Goal: Task Accomplishment & Management: Manage account settings

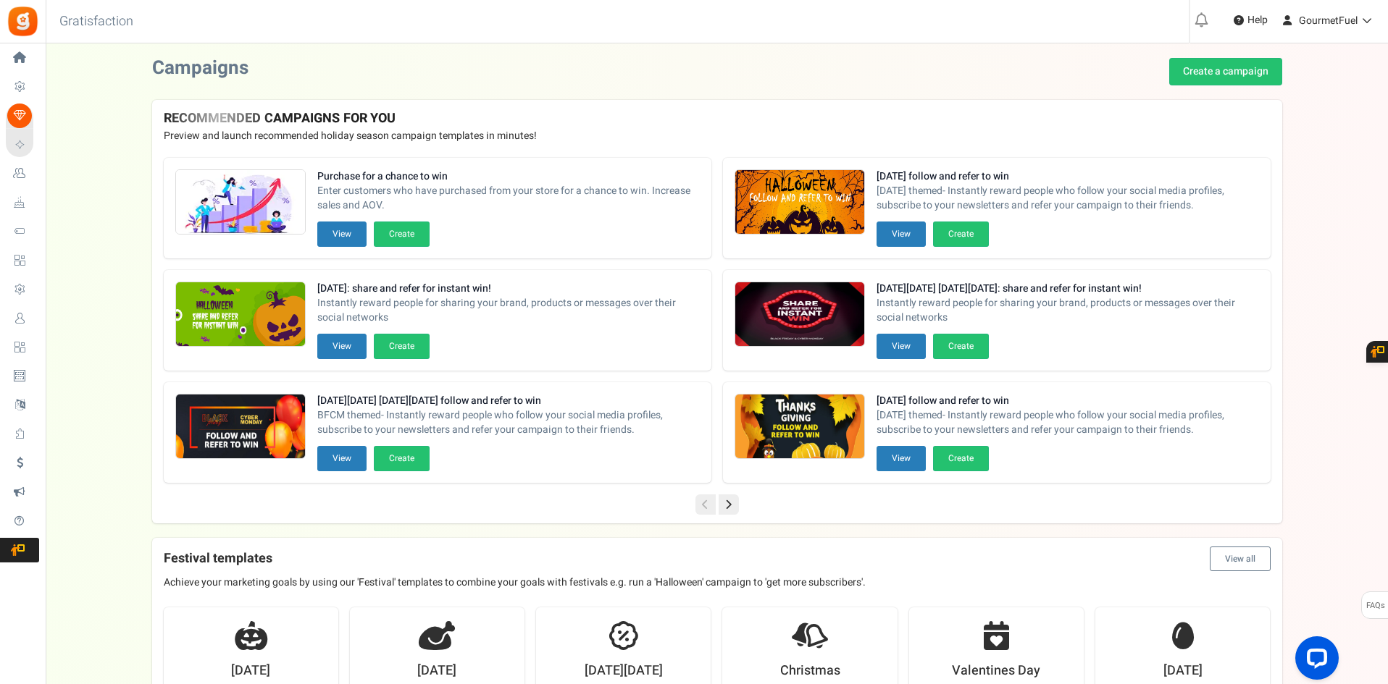
drag, startPoint x: 0, startPoint y: 0, endPoint x: 83, endPoint y: 154, distance: 174.7
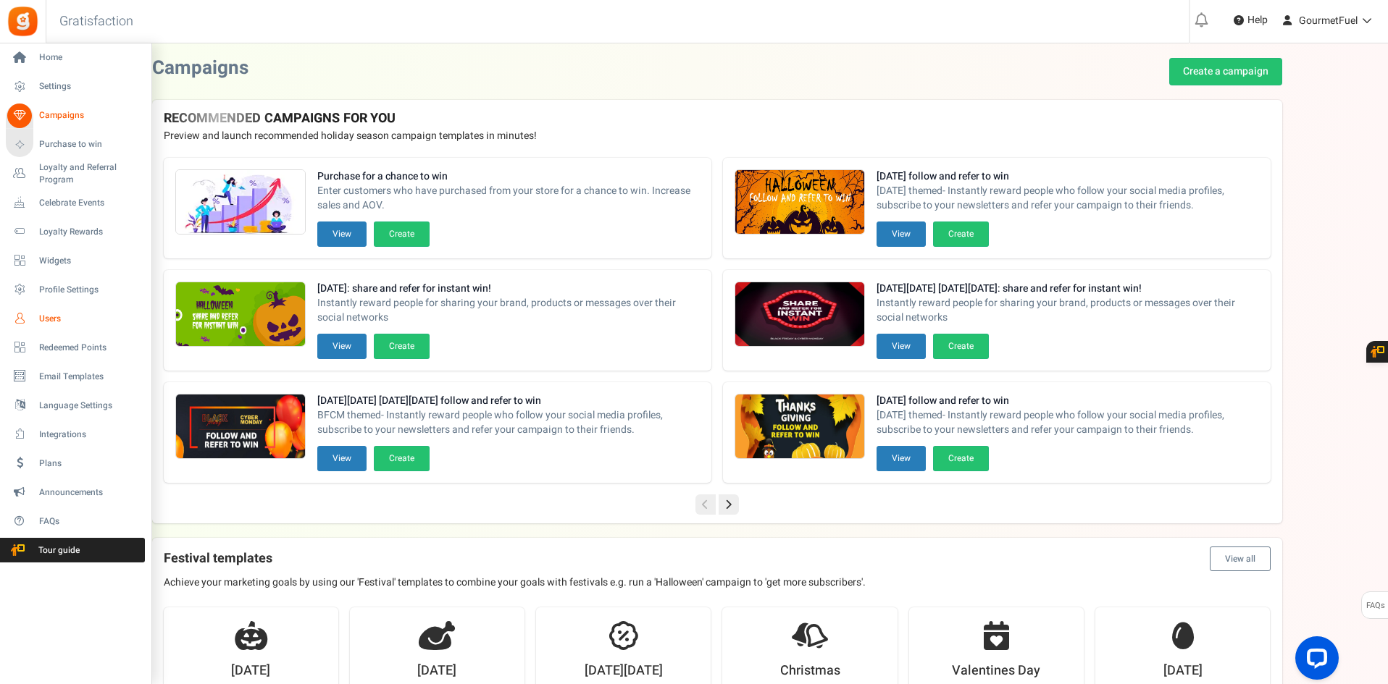
click at [54, 317] on span "Users" at bounding box center [89, 319] width 101 height 12
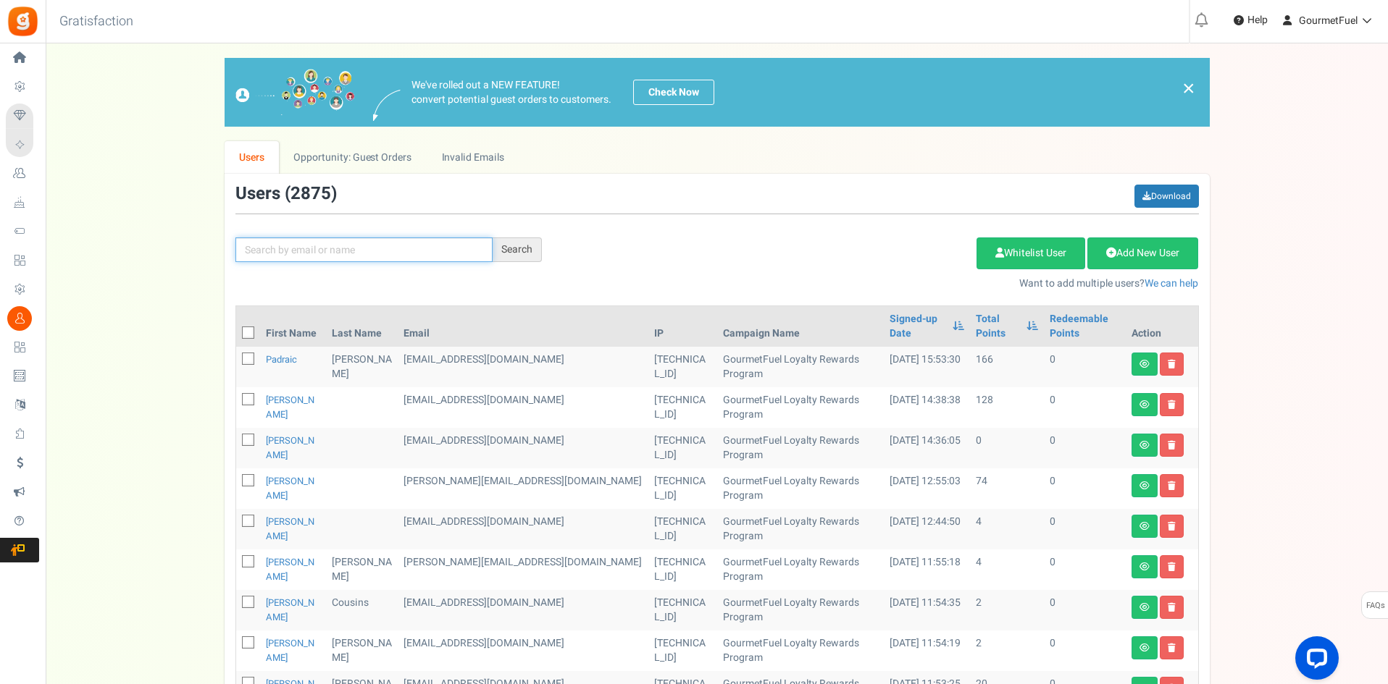
click at [373, 246] on input "text" at bounding box center [363, 250] width 257 height 25
type input "[PERSON_NAME]"
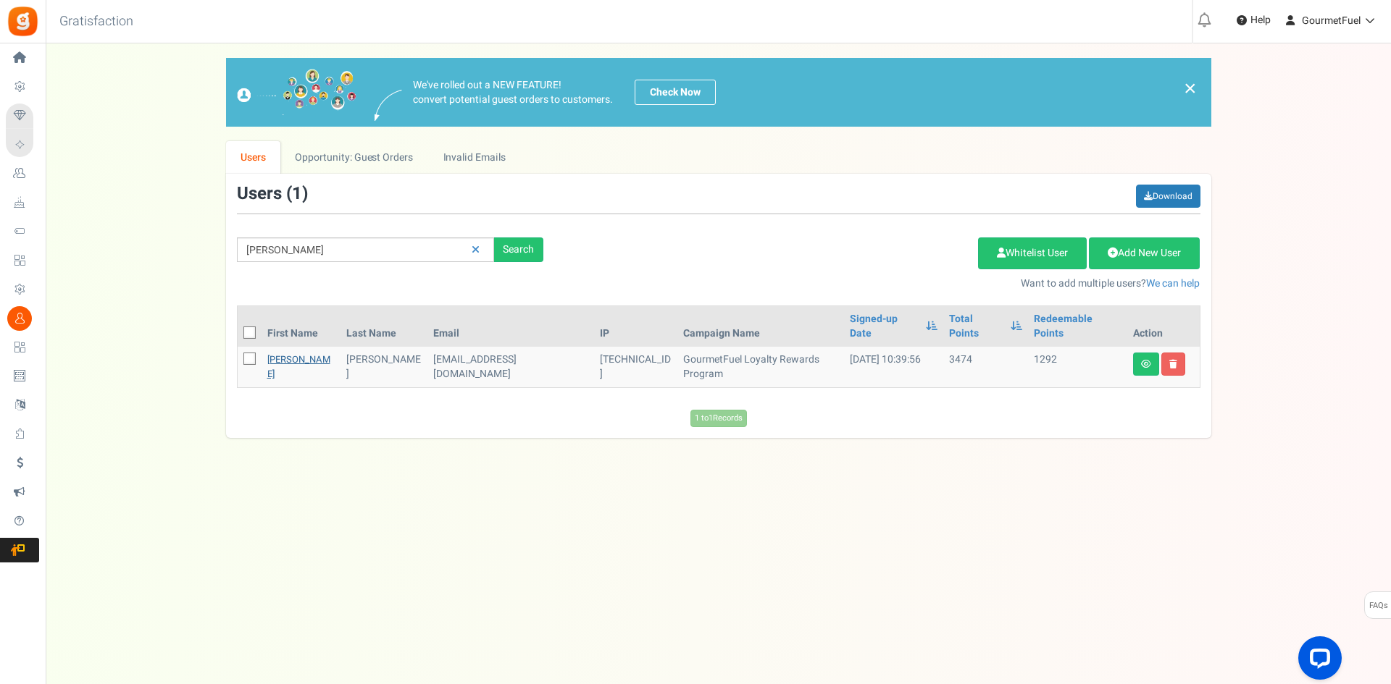
click at [282, 353] on link "[PERSON_NAME]" at bounding box center [298, 367] width 63 height 28
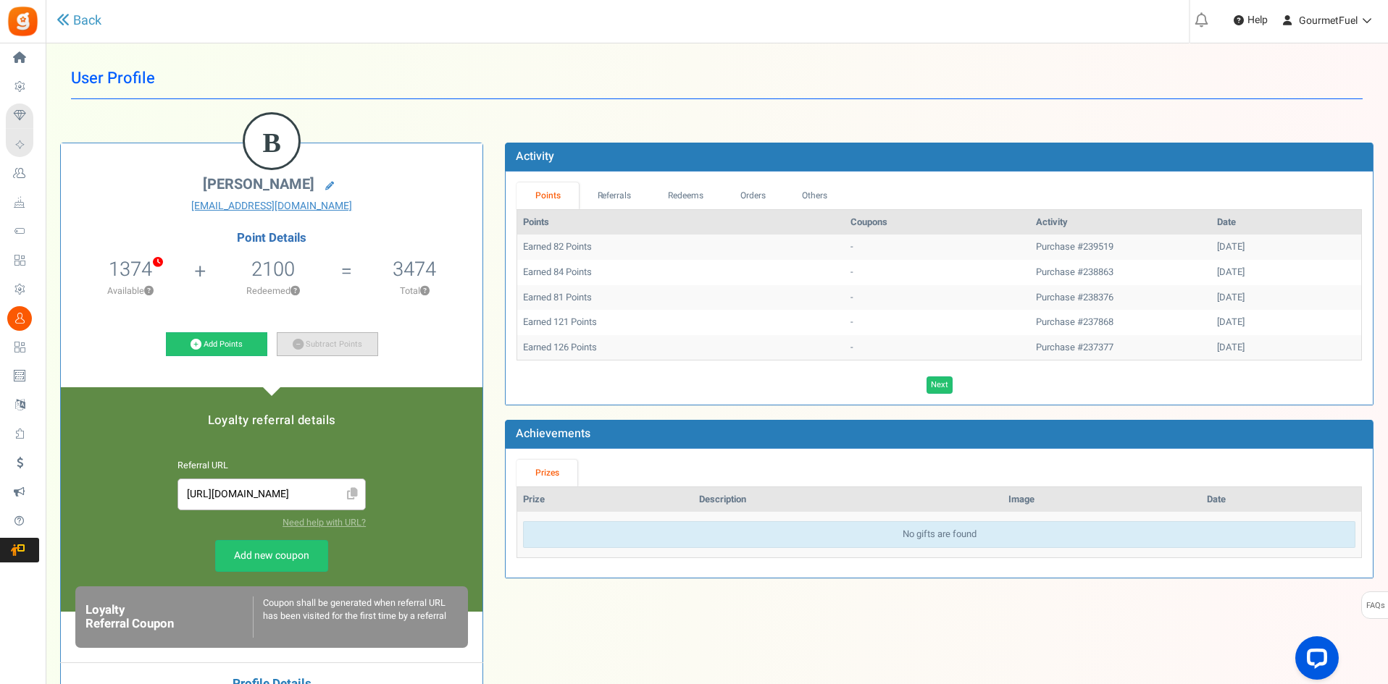
click at [310, 344] on link "Subtract Points" at bounding box center [327, 344] width 101 height 25
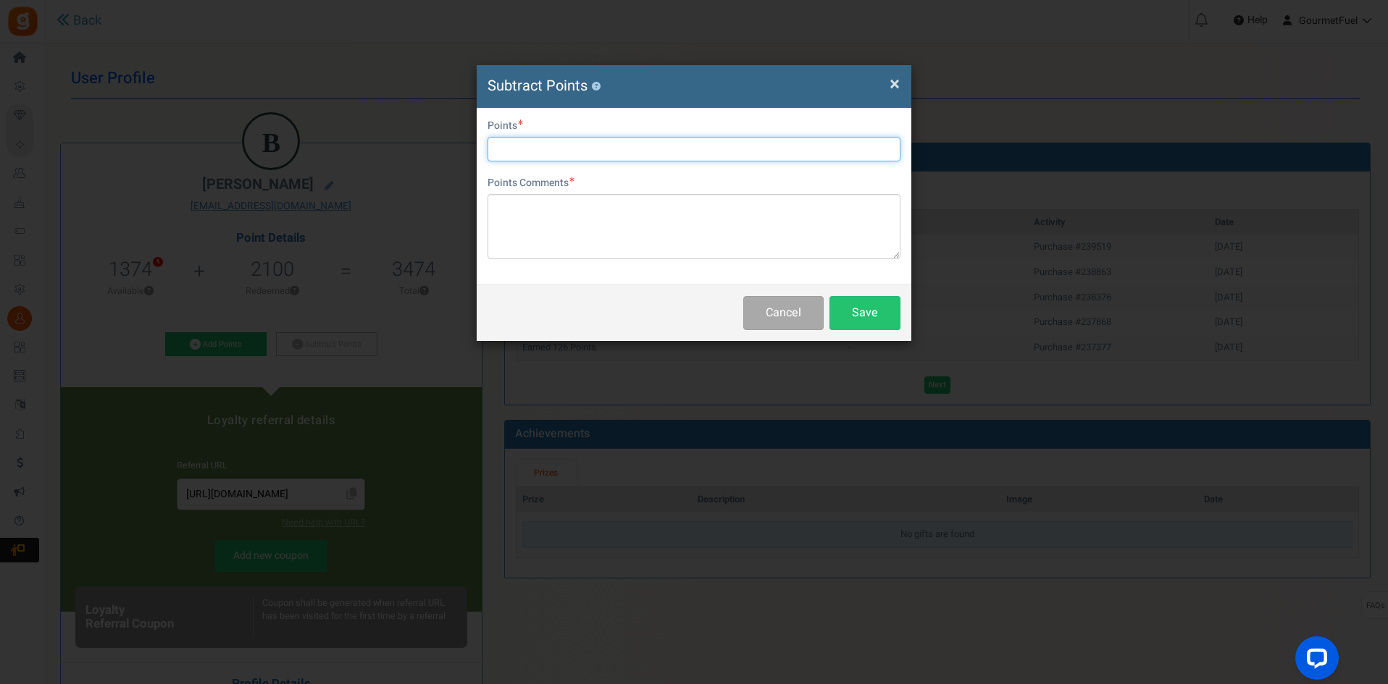
click at [548, 154] on input "text" at bounding box center [693, 149] width 413 height 25
type input "1290"
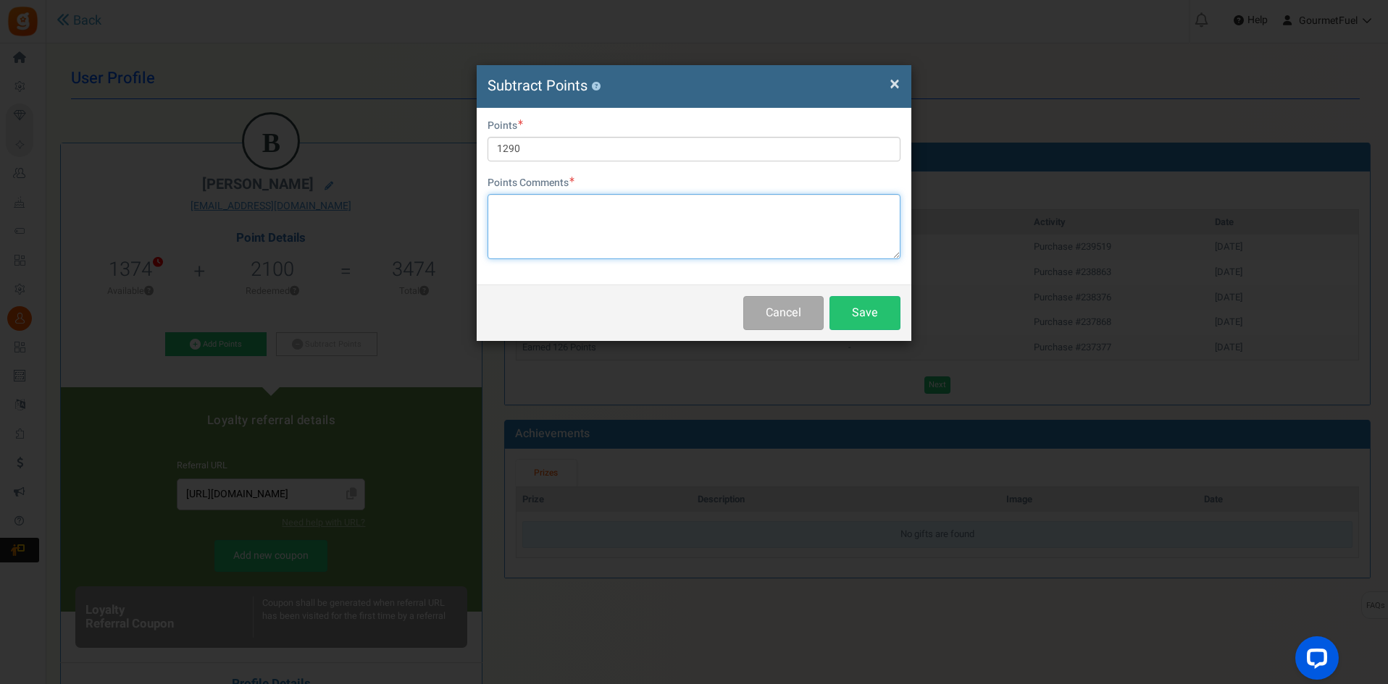
click at [562, 209] on textarea at bounding box center [693, 226] width 413 height 65
paste textarea "GRPAYBd9ipyFp"
type textarea "GRPAYBd9ipyFp"
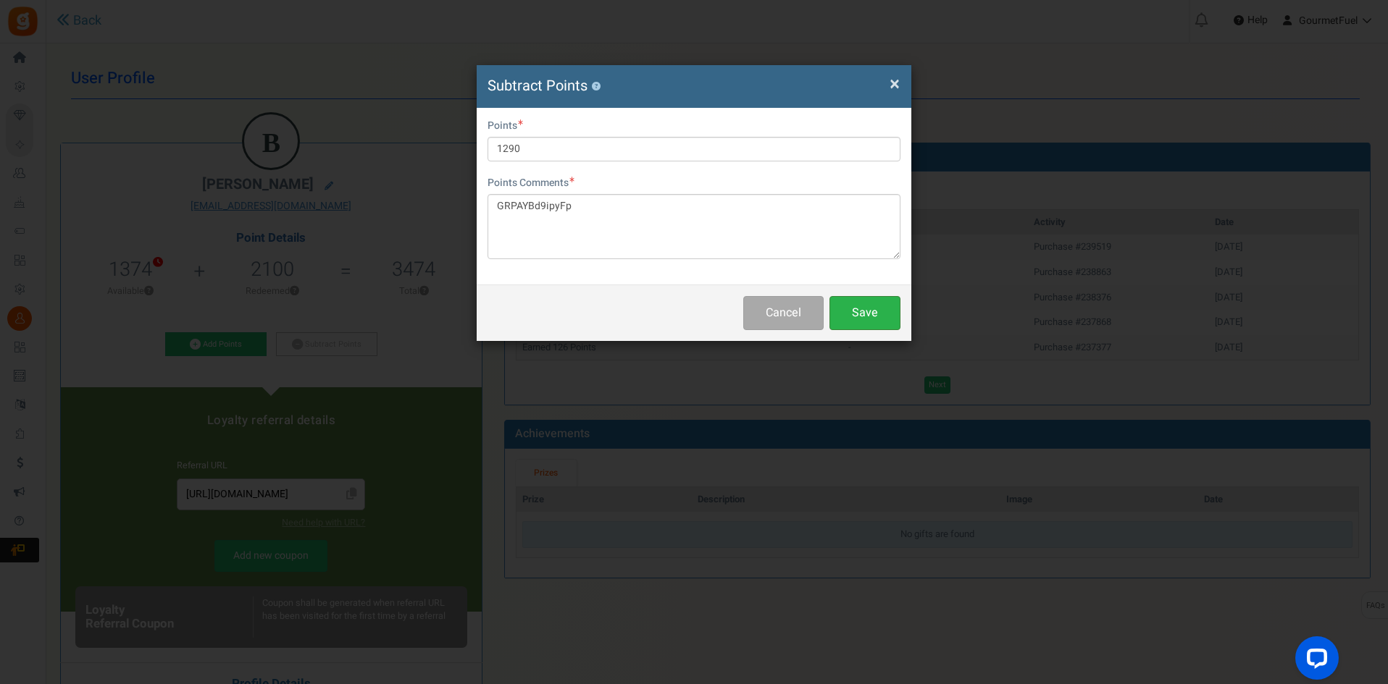
click at [848, 311] on button "Save" at bounding box center [864, 313] width 71 height 34
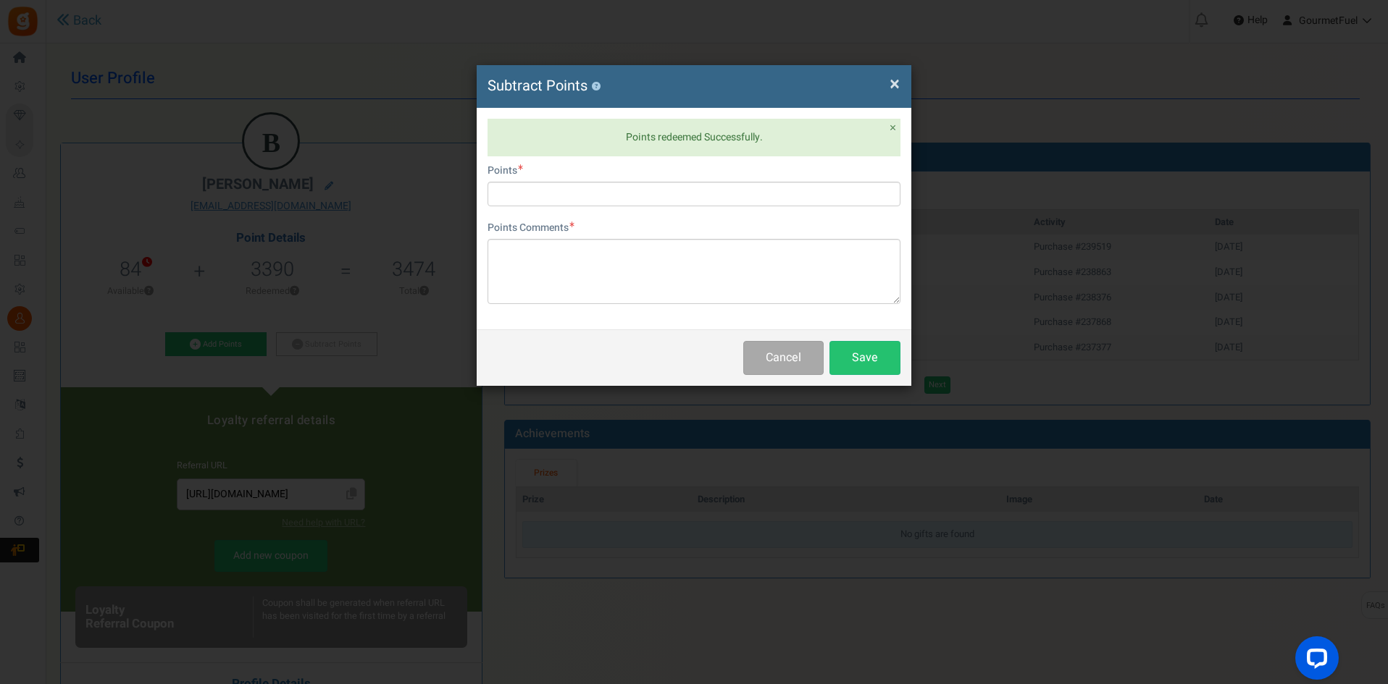
click at [889, 81] on span "×" at bounding box center [894, 84] width 10 height 28
